Goal: Task Accomplishment & Management: Manage account settings

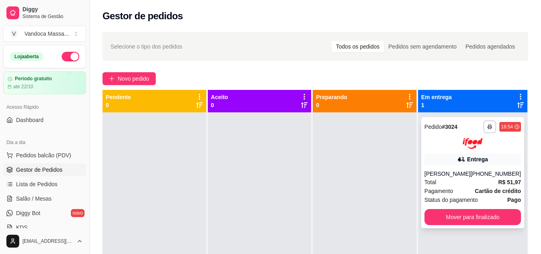
scroll to position [22, 0]
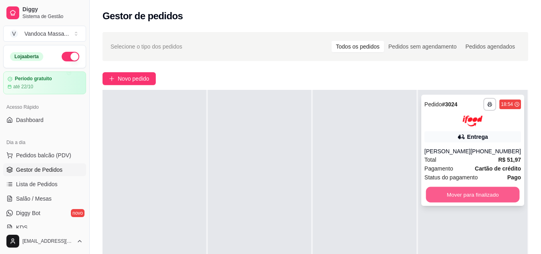
click at [475, 200] on button "Mover para finalizado" at bounding box center [473, 194] width 94 height 16
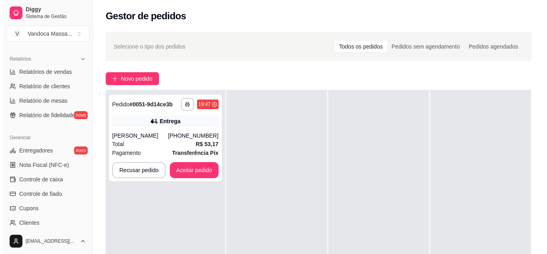
scroll to position [280, 0]
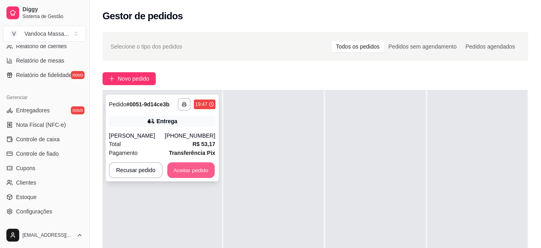
click at [201, 168] on button "Aceitar pedido" at bounding box center [190, 170] width 47 height 16
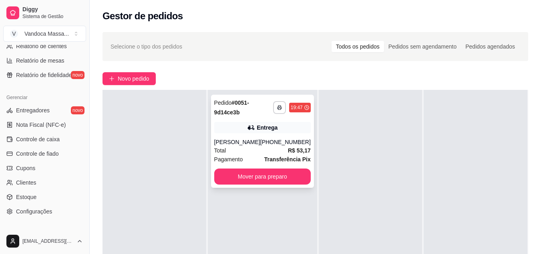
click at [237, 139] on div "[PERSON_NAME]" at bounding box center [237, 142] width 46 height 8
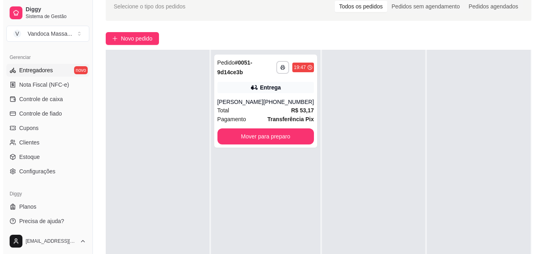
scroll to position [323, 0]
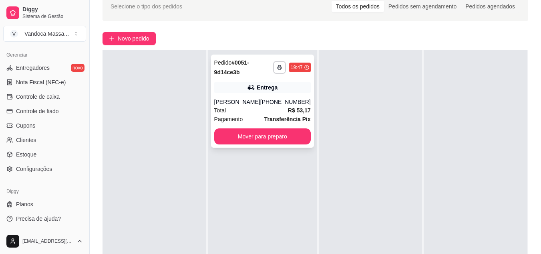
click at [246, 105] on div "[PERSON_NAME]" at bounding box center [237, 102] width 46 height 8
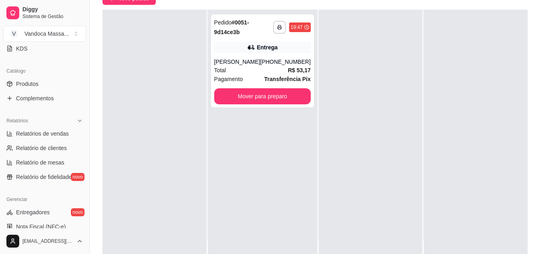
scroll to position [203, 0]
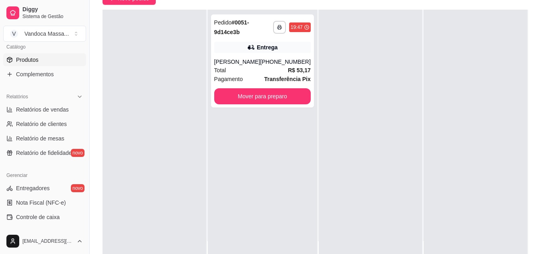
click at [37, 54] on link "Produtos" at bounding box center [44, 59] width 83 height 13
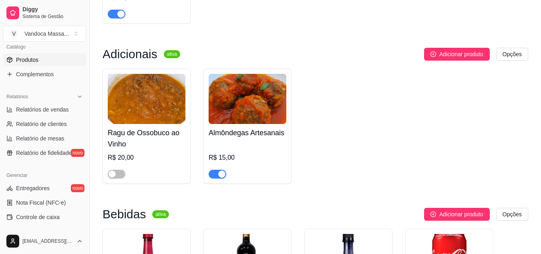
click at [221, 173] on div "button" at bounding box center [221, 173] width 7 height 7
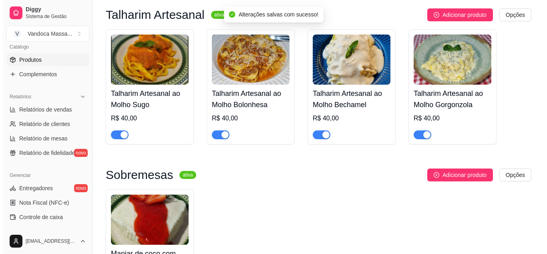
scroll to position [521, 0]
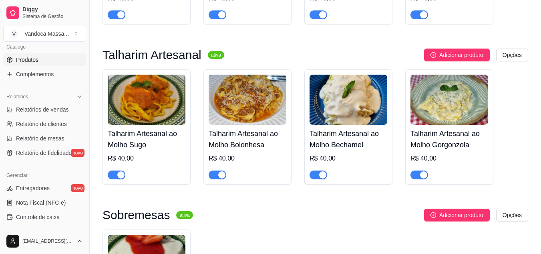
click at [136, 100] on img at bounding box center [147, 99] width 78 height 50
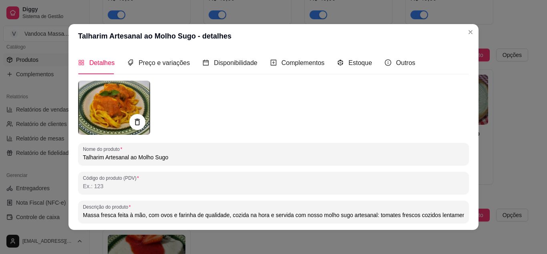
click at [126, 108] on img at bounding box center [114, 107] width 72 height 54
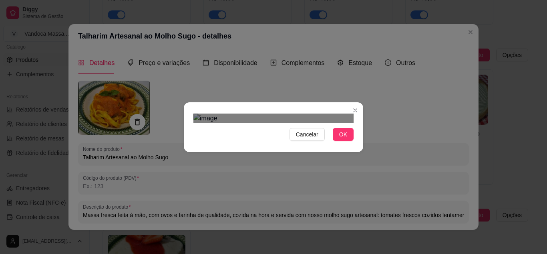
click at [263, 152] on div "Use the arrow keys to move the crop selection area" at bounding box center [273, 224] width 144 height 144
click at [332, 123] on div at bounding box center [273, 118] width 160 height 10
click at [309, 164] on div "Use the arrow keys to move the crop selection area" at bounding box center [271, 224] width 134 height 134
click at [341, 139] on span "OK" at bounding box center [343, 134] width 8 height 9
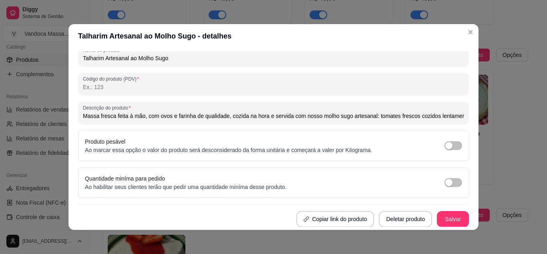
scroll to position [117, 0]
click at [445, 217] on button "Salvar" at bounding box center [453, 218] width 32 height 16
click at [442, 221] on button "Salvar" at bounding box center [453, 218] width 32 height 16
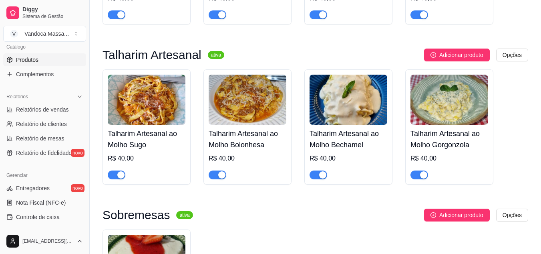
click at [359, 103] on img at bounding box center [349, 99] width 78 height 50
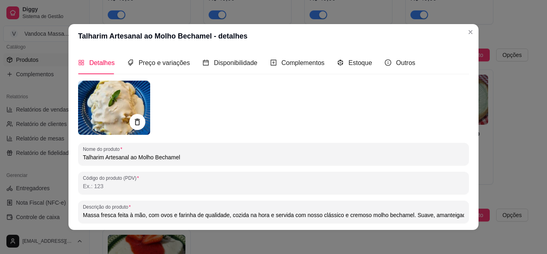
click at [127, 111] on img at bounding box center [114, 107] width 72 height 54
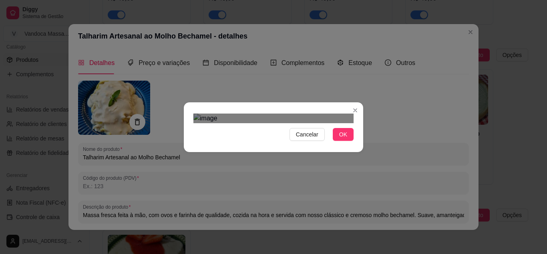
click at [290, 150] on div "Use the arrow keys to move the crop selection area" at bounding box center [275, 222] width 144 height 144
click at [312, 123] on div at bounding box center [273, 118] width 160 height 10
click at [312, 182] on div "Use the arrow keys to move the crop selection area" at bounding box center [275, 237] width 111 height 111
click at [340, 139] on span "OK" at bounding box center [343, 134] width 8 height 9
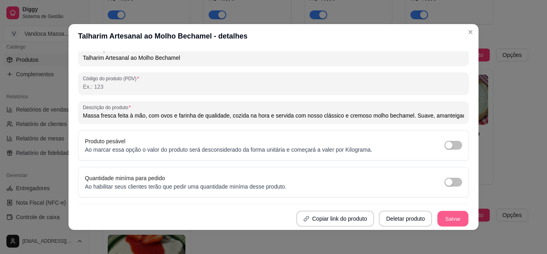
click at [443, 215] on button "Salvar" at bounding box center [452, 219] width 31 height 16
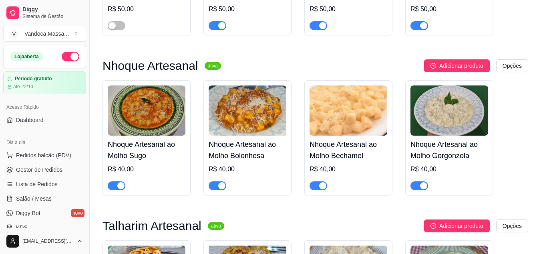
scroll to position [280, 0]
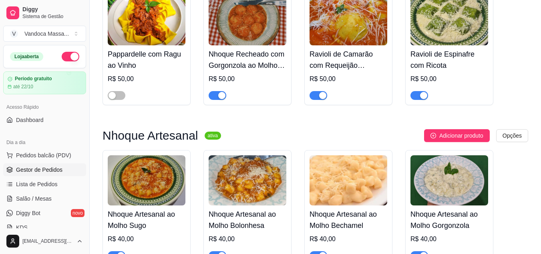
click at [42, 166] on span "Gestor de Pedidos" at bounding box center [39, 169] width 46 height 8
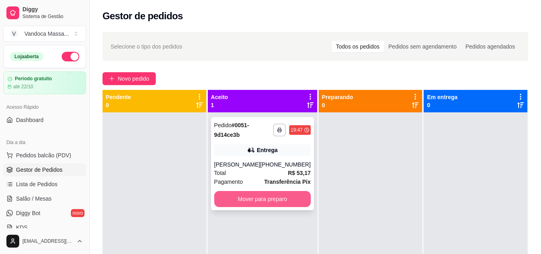
click at [245, 197] on button "Mover para preparo" at bounding box center [262, 199] width 97 height 16
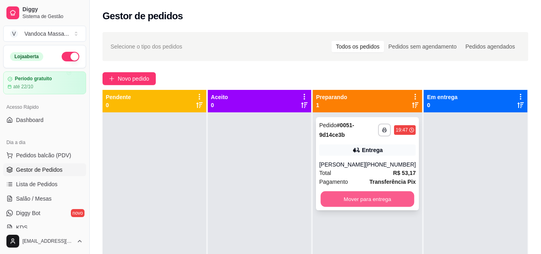
click at [390, 197] on button "Mover para entrega" at bounding box center [368, 199] width 94 height 16
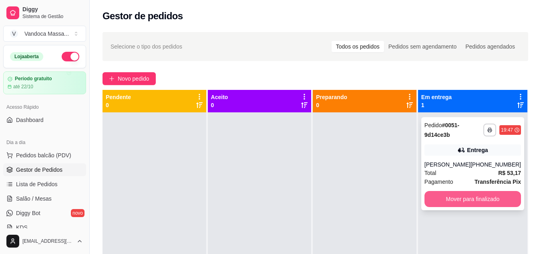
click at [442, 193] on button "Mover para finalizado" at bounding box center [473, 199] width 97 height 16
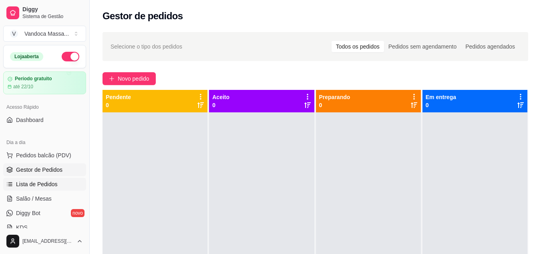
click at [45, 181] on span "Lista de Pedidos" at bounding box center [37, 184] width 42 height 8
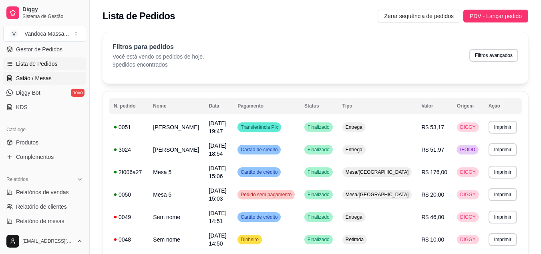
scroll to position [160, 0]
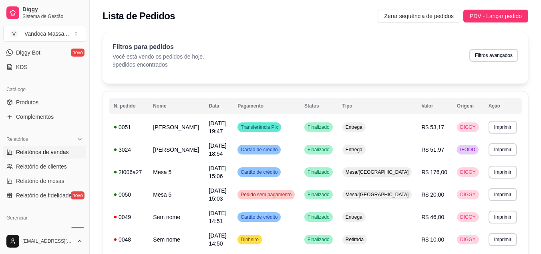
click at [46, 149] on span "Relatórios de vendas" at bounding box center [42, 152] width 53 height 8
select select "ALL"
select select "0"
